Goal: Navigation & Orientation: Find specific page/section

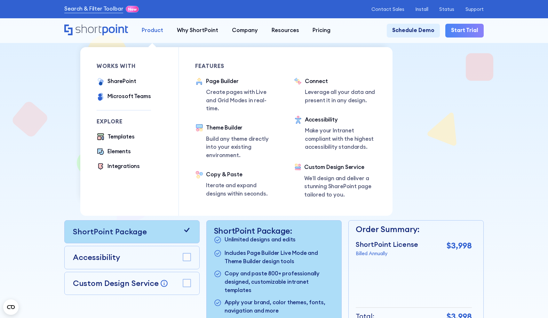
click at [150, 30] on div "Product" at bounding box center [152, 30] width 21 height 8
click at [222, 79] on div "Page Builder" at bounding box center [241, 81] width 71 height 8
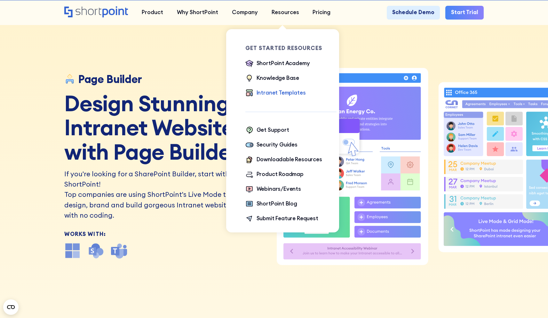
click at [286, 94] on div "Intranet Templates" at bounding box center [281, 93] width 49 height 8
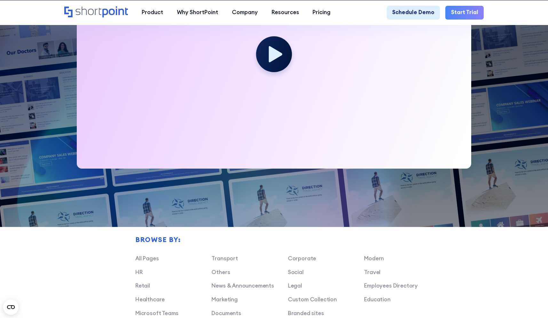
scroll to position [275, 0]
